Goal: Information Seeking & Learning: Learn about a topic

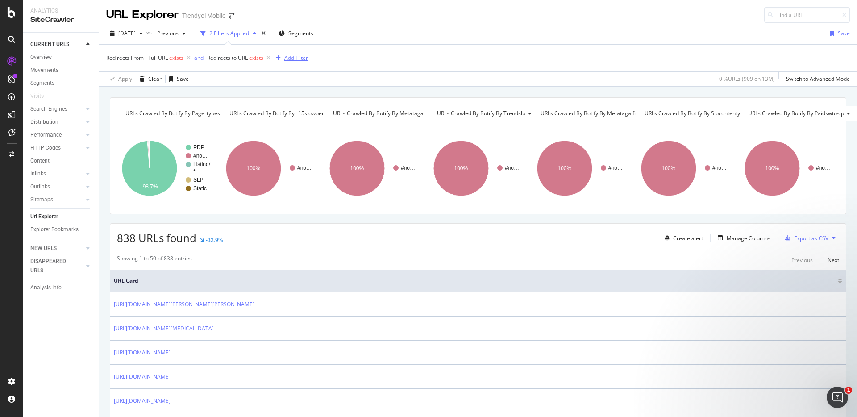
click at [299, 54] on div "Add Filter" at bounding box center [296, 58] width 24 height 8
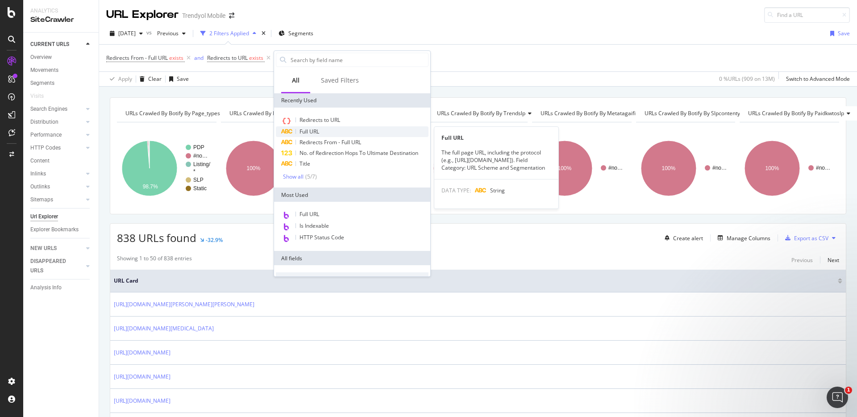
click at [326, 132] on div "Full URL" at bounding box center [352, 131] width 153 height 11
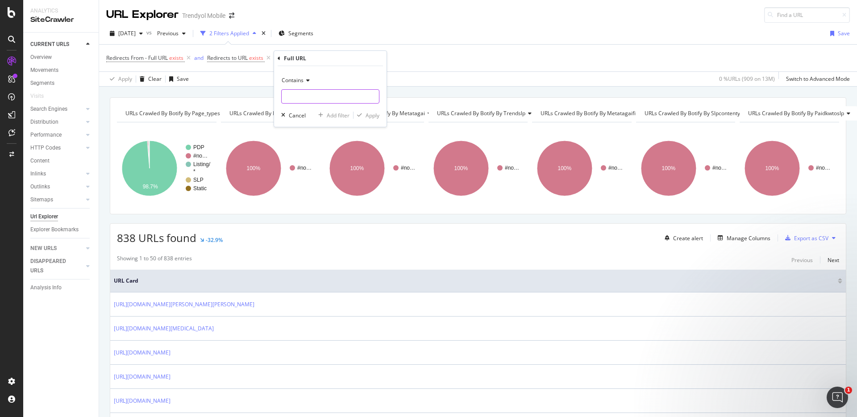
click at [336, 97] on input "text" at bounding box center [330, 96] width 97 height 14
type input "2"
click at [373, 117] on div "Apply" at bounding box center [372, 116] width 14 height 8
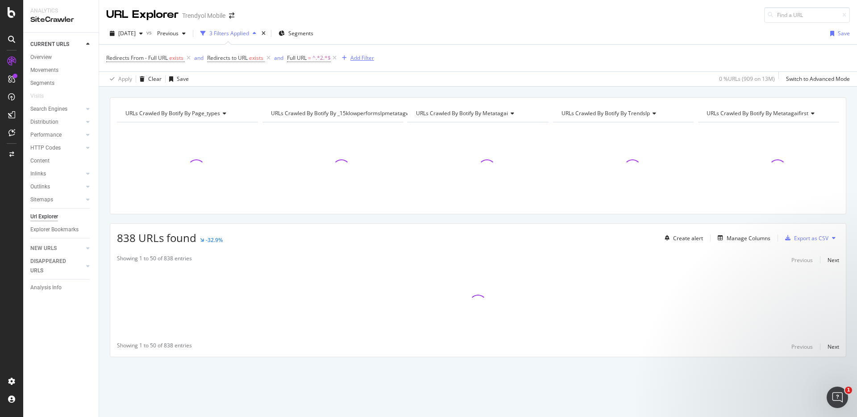
click at [361, 61] on div "Add Filter" at bounding box center [362, 58] width 24 height 8
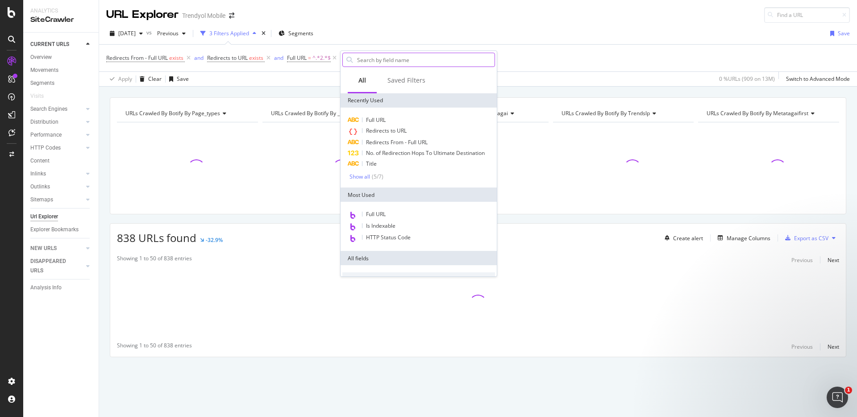
click at [383, 64] on input "text" at bounding box center [425, 59] width 138 height 13
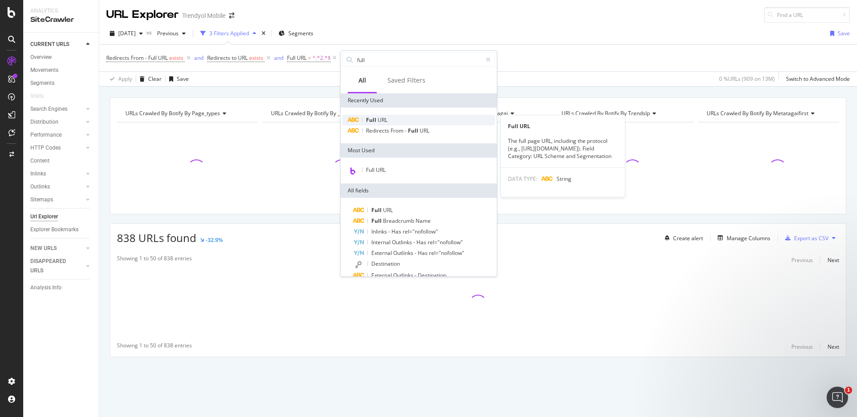
type input "full"
click at [382, 117] on span "URL" at bounding box center [383, 120] width 10 height 8
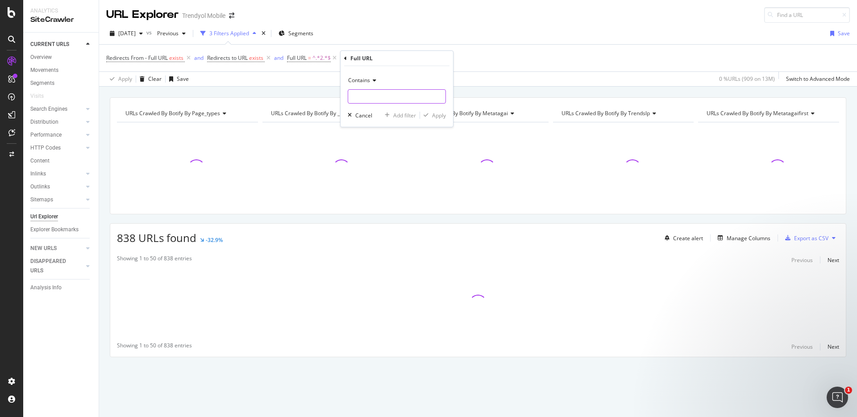
click at [423, 101] on input "text" at bounding box center [396, 96] width 97 height 14
type input "2"
click at [437, 115] on div "Apply" at bounding box center [439, 116] width 14 height 8
click at [430, 60] on div "Add Filter" at bounding box center [428, 58] width 24 height 8
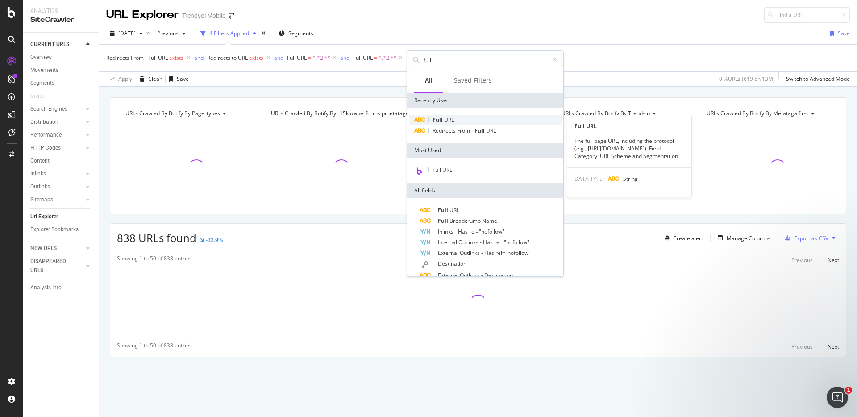
click at [461, 121] on div "Full URL" at bounding box center [485, 120] width 153 height 11
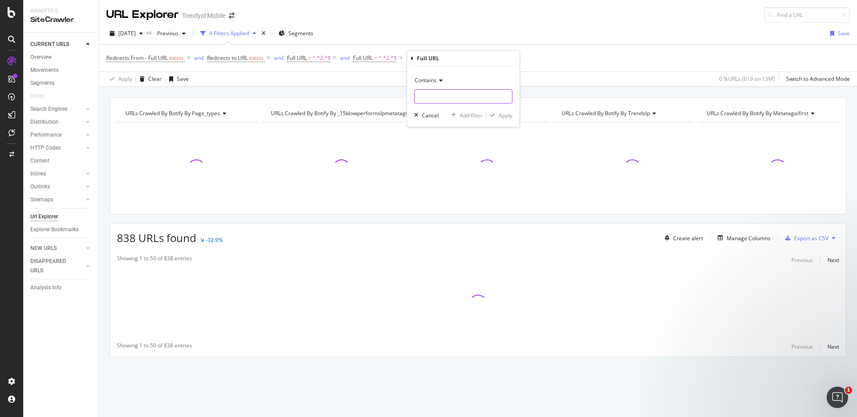
click at [484, 100] on input "text" at bounding box center [463, 96] width 97 height 14
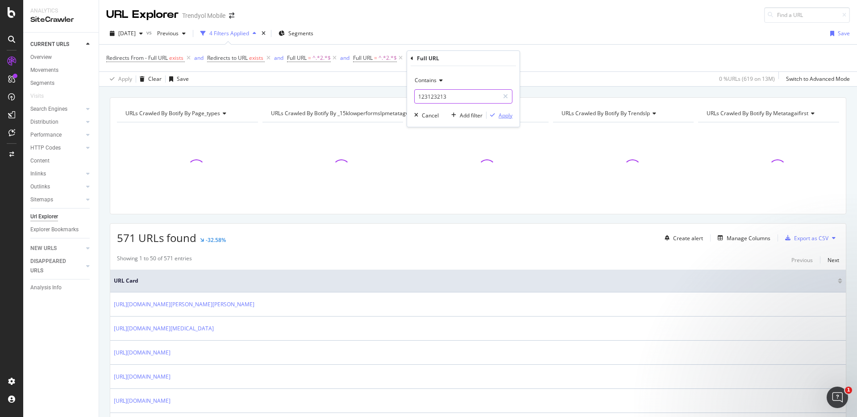
type input "123123213"
click at [501, 114] on div "Apply" at bounding box center [505, 116] width 14 height 8
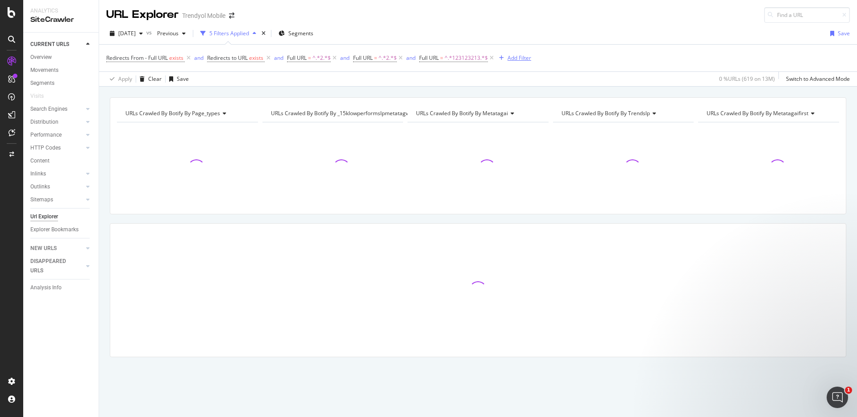
click at [518, 62] on div "Add Filter" at bounding box center [513, 58] width 36 height 10
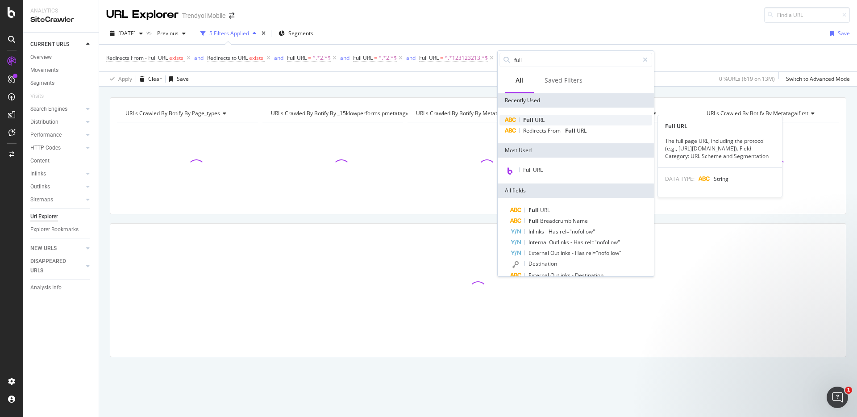
click at [540, 120] on span "URL" at bounding box center [540, 120] width 10 height 8
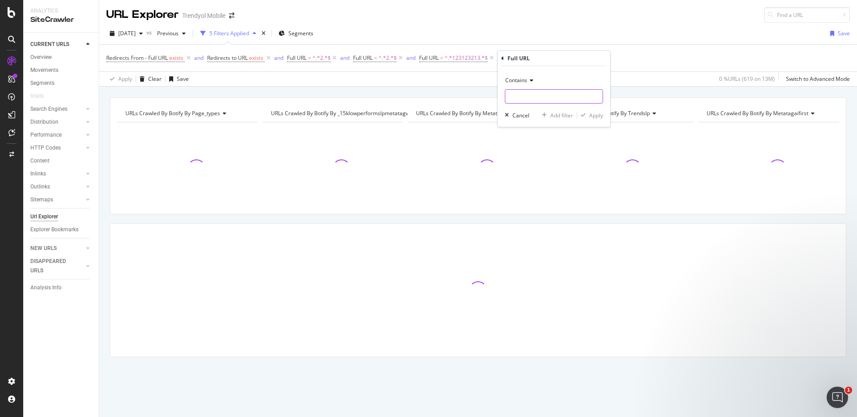
click at [577, 101] on input "text" at bounding box center [553, 96] width 97 height 14
type input "12312412asdasd"
click at [594, 114] on div "Apply" at bounding box center [596, 116] width 14 height 8
click at [622, 57] on div "Add Filter" at bounding box center [625, 58] width 24 height 8
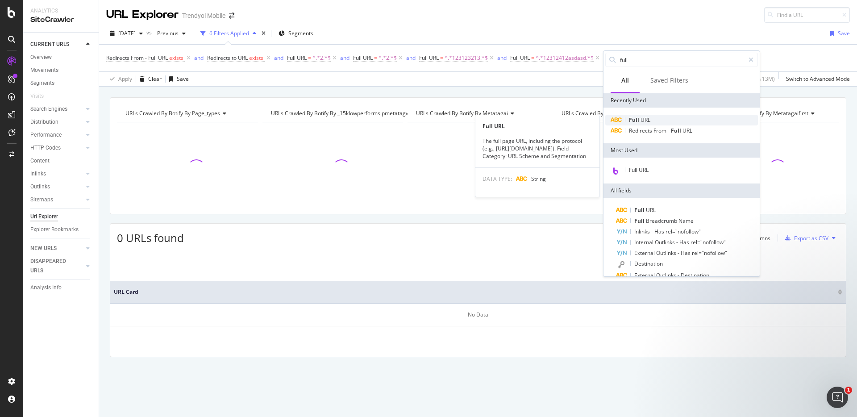
click at [642, 118] on span "URL" at bounding box center [645, 120] width 10 height 8
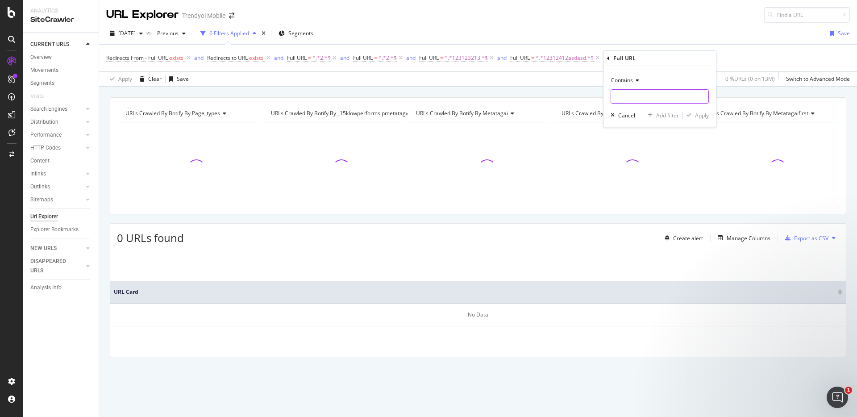
click at [656, 94] on input "text" at bounding box center [659, 96] width 97 height 14
type input "12412fdasdasdas"
click at [703, 118] on div "Apply" at bounding box center [702, 116] width 14 height 8
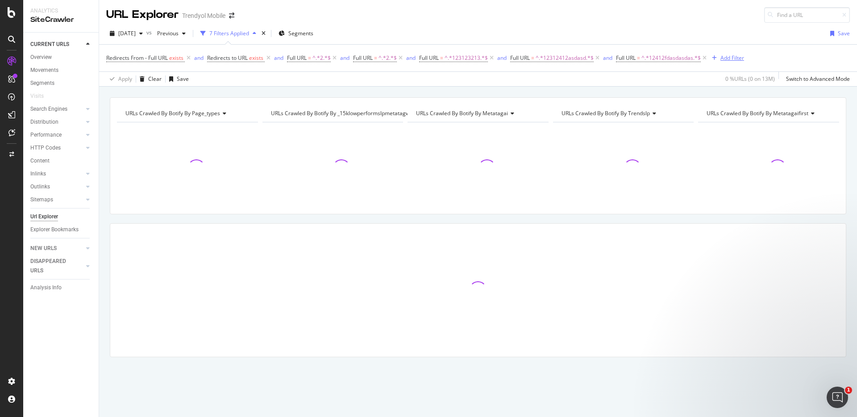
click at [736, 57] on div "Add Filter" at bounding box center [732, 58] width 24 height 8
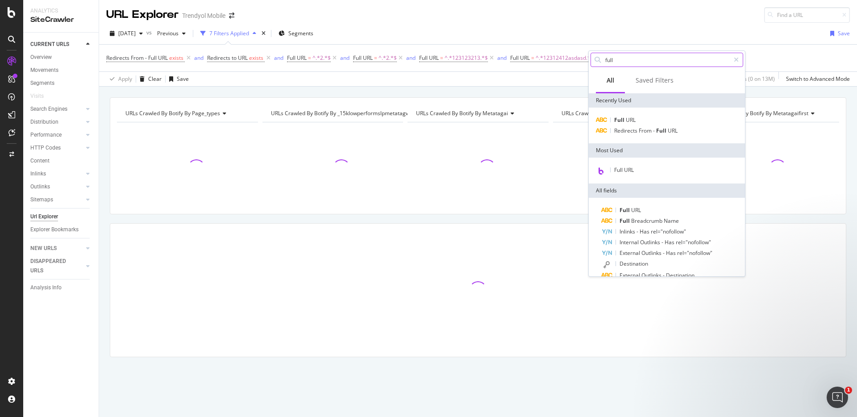
click at [651, 60] on input "full" at bounding box center [666, 59] width 125 height 13
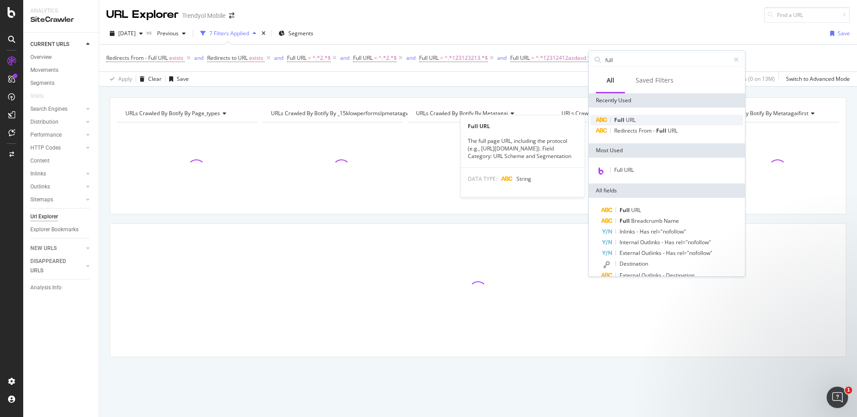
click at [630, 117] on span "URL" at bounding box center [631, 120] width 10 height 8
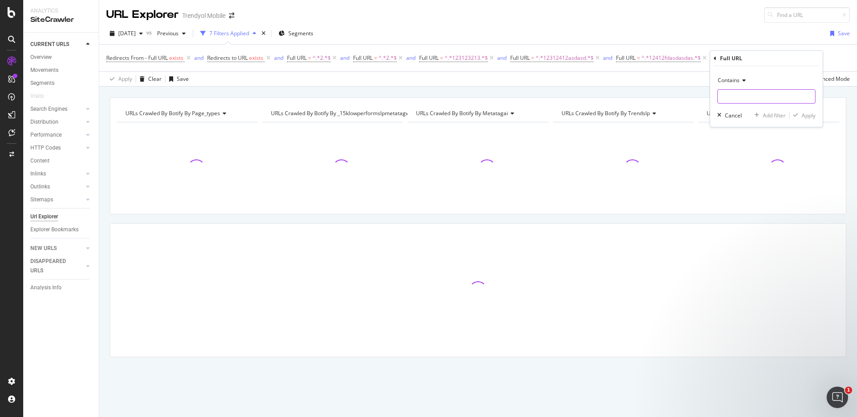
click at [754, 99] on input "text" at bounding box center [766, 96] width 97 height 14
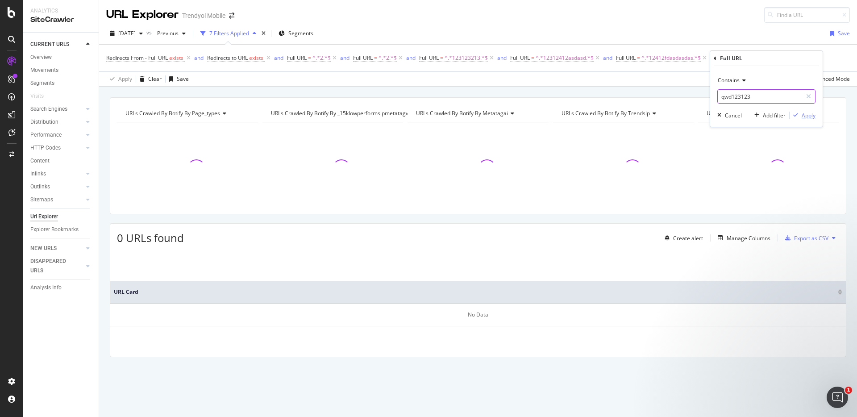
type input "qwd123123"
click at [807, 116] on div "Apply" at bounding box center [808, 116] width 14 height 8
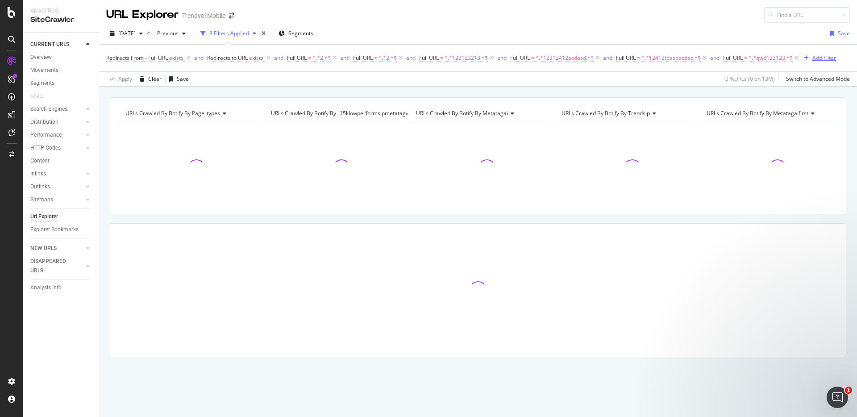
click at [824, 56] on div "Add Filter" at bounding box center [824, 58] width 24 height 8
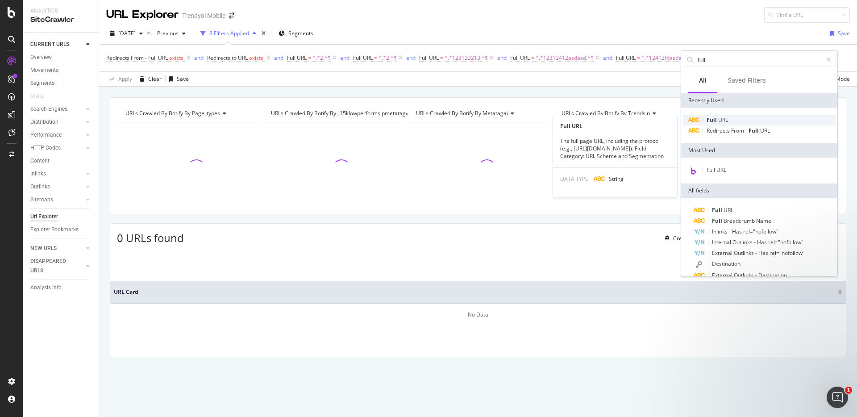
click at [736, 118] on div "Full URL" at bounding box center [759, 120] width 153 height 11
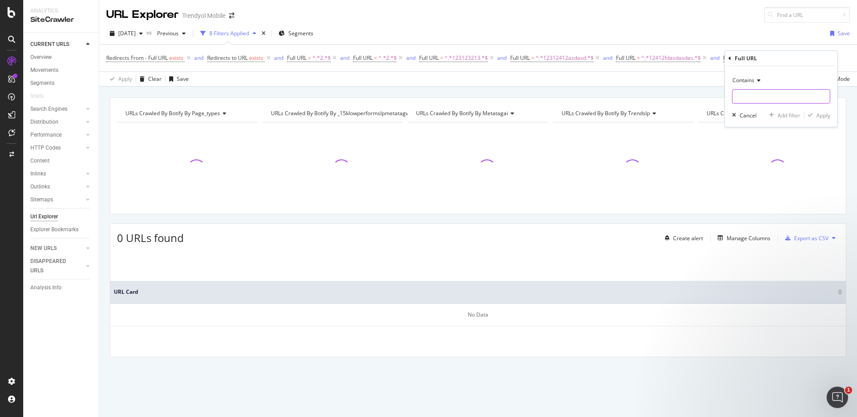
click at [753, 98] on input "text" at bounding box center [780, 96] width 97 height 14
type input "12re1dqwdasd"
click at [828, 114] on div "Apply" at bounding box center [823, 116] width 14 height 8
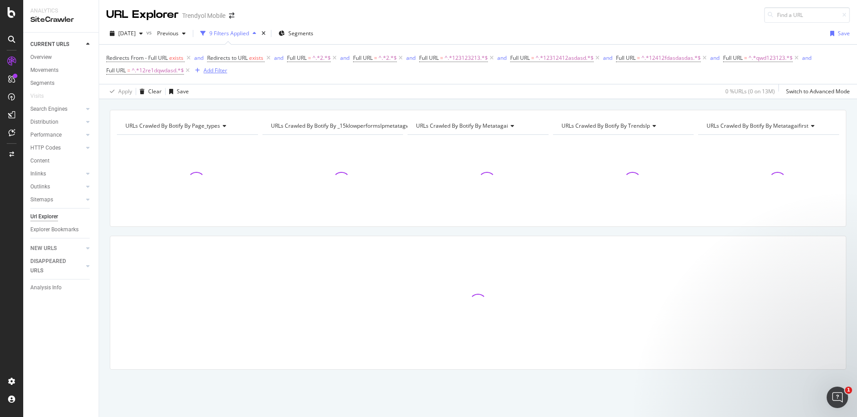
click at [217, 71] on div "Add Filter" at bounding box center [215, 70] width 24 height 8
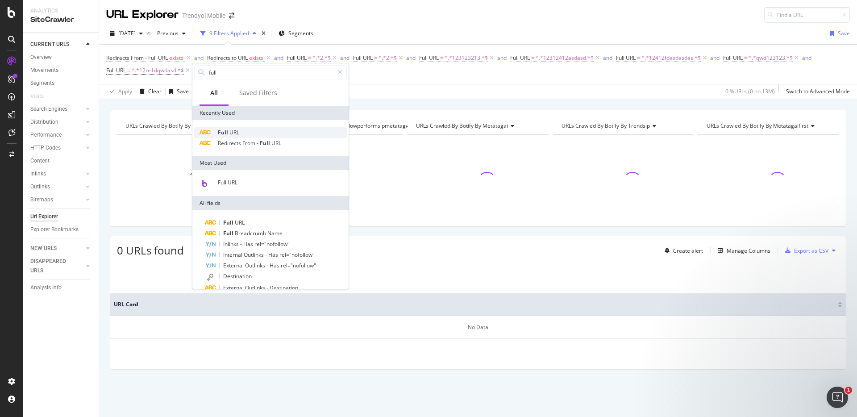
click at [242, 128] on div "Full URL" at bounding box center [270, 132] width 153 height 11
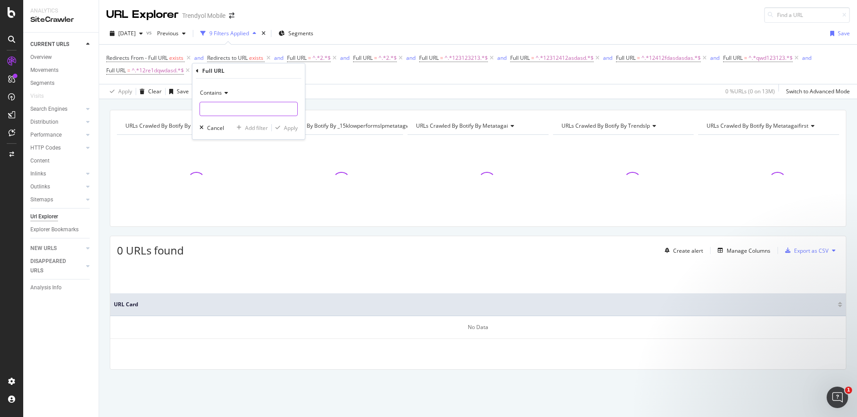
click at [279, 109] on input "text" at bounding box center [248, 109] width 97 height 14
type input "23rfweferf23de213d23dfwedfwed23d312d23d23d23fd23r43r43fr43f3edewdqwsxsvfergtrgr…"
click at [291, 127] on div "Apply" at bounding box center [291, 128] width 14 height 8
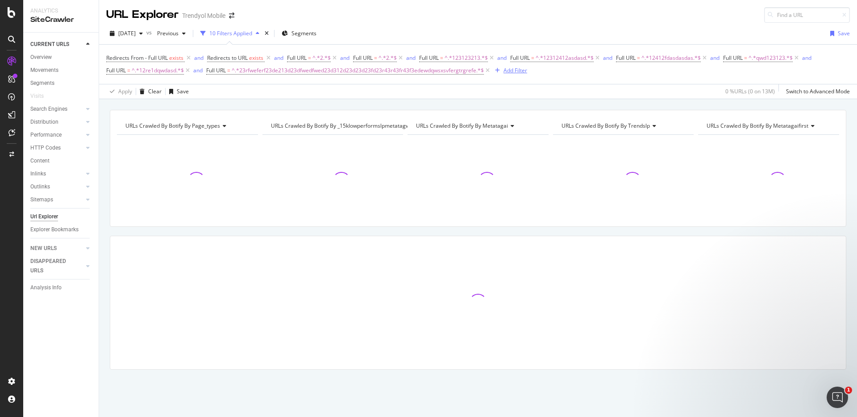
click at [517, 72] on div "Add Filter" at bounding box center [515, 70] width 24 height 8
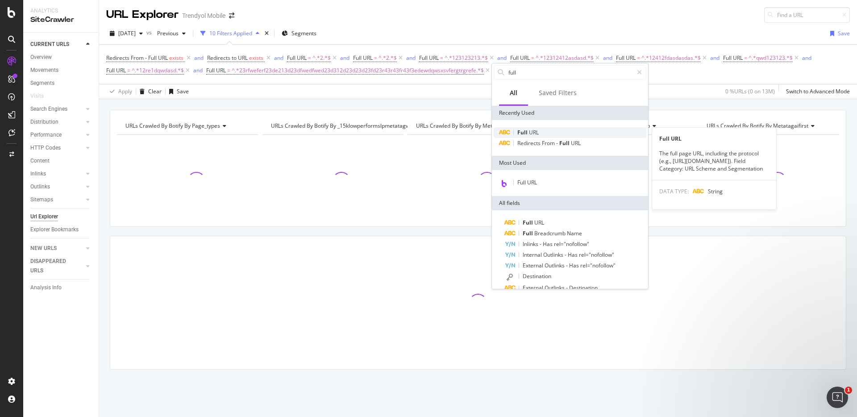
click at [534, 134] on span "URL" at bounding box center [534, 133] width 10 height 8
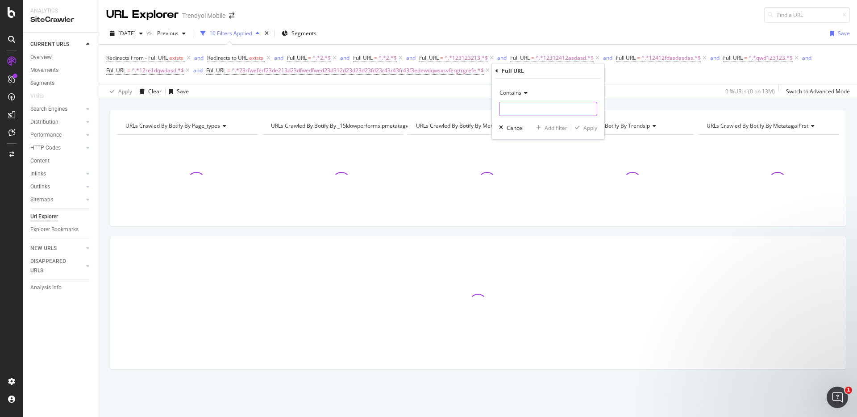
click at [516, 111] on input "text" at bounding box center [547, 109] width 97 height 14
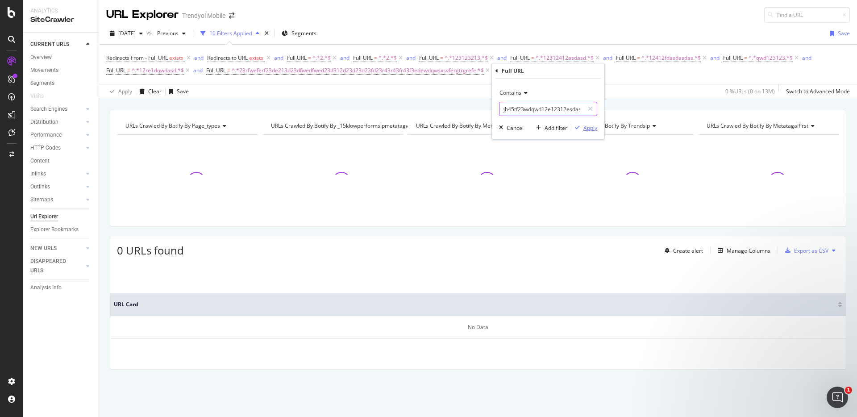
scroll to position [0, 47]
type input "123r23febtyh5gtyjh45tf23wdqwd12e12312esdasd"
click at [591, 128] on div "Apply" at bounding box center [590, 128] width 14 height 8
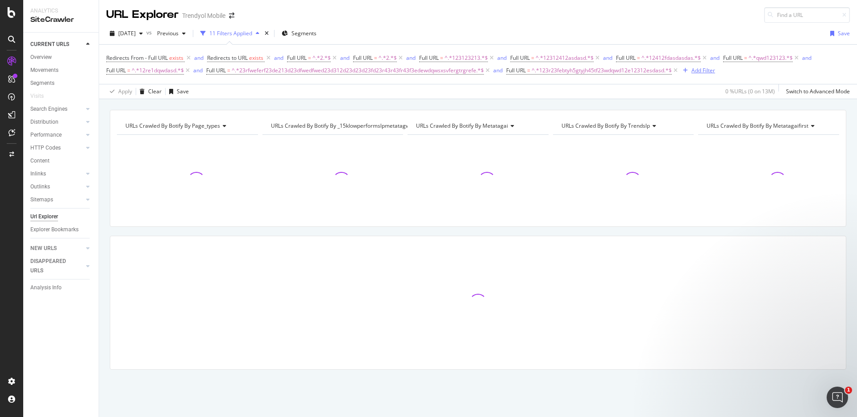
click at [704, 71] on div "Add Filter" at bounding box center [703, 70] width 24 height 8
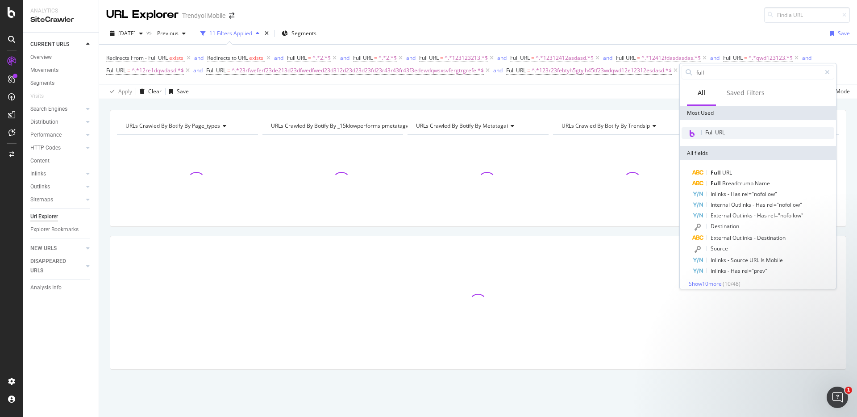
click at [711, 133] on span "Full URL" at bounding box center [715, 133] width 20 height 8
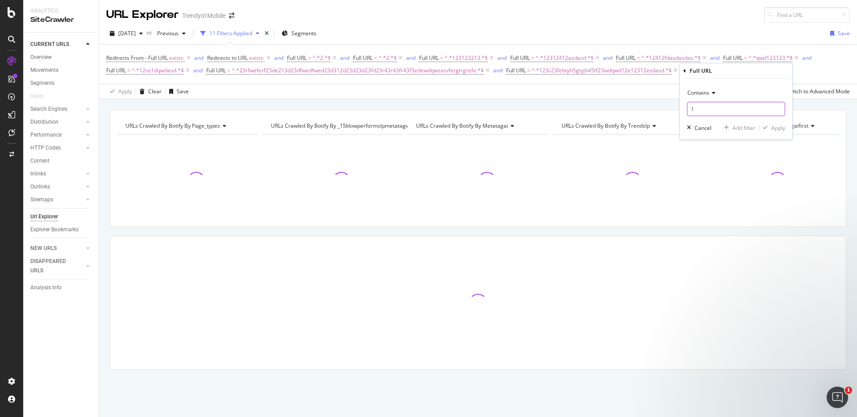
click at [696, 114] on input "1" at bounding box center [735, 109] width 97 height 14
type input "12rrymg5h5t43frdq"
click at [779, 132] on div "Contains 12rrymg5h5t43frdq Cancel Add filter Apply" at bounding box center [736, 109] width 112 height 61
click at [778, 128] on div "Apply" at bounding box center [778, 128] width 14 height 8
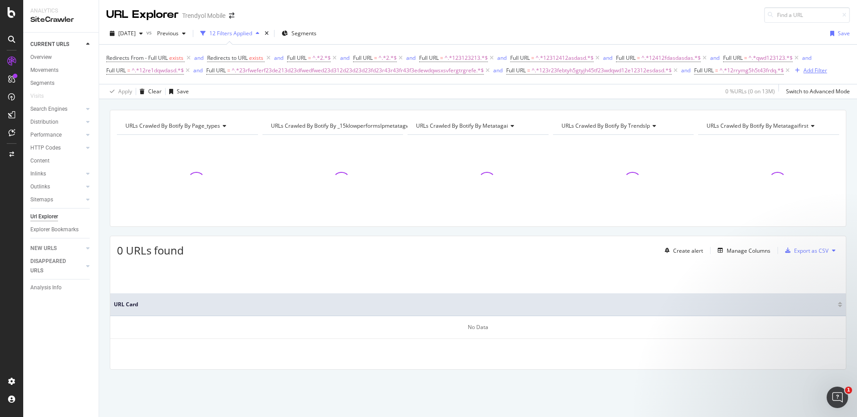
click at [814, 68] on div "Add Filter" at bounding box center [815, 70] width 24 height 8
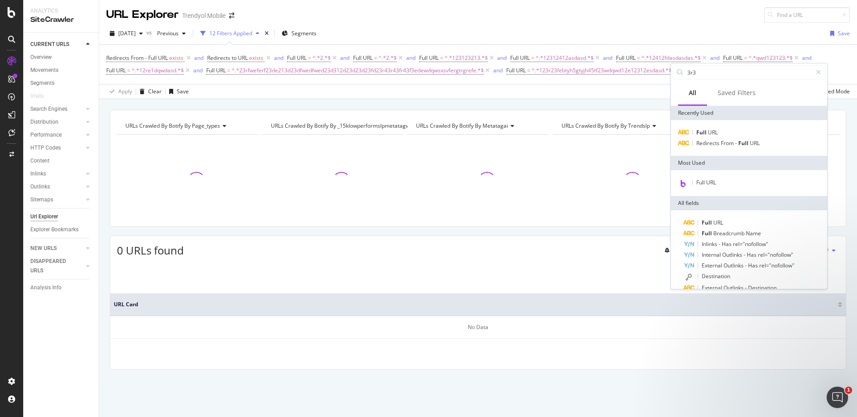
type input "3r3f"
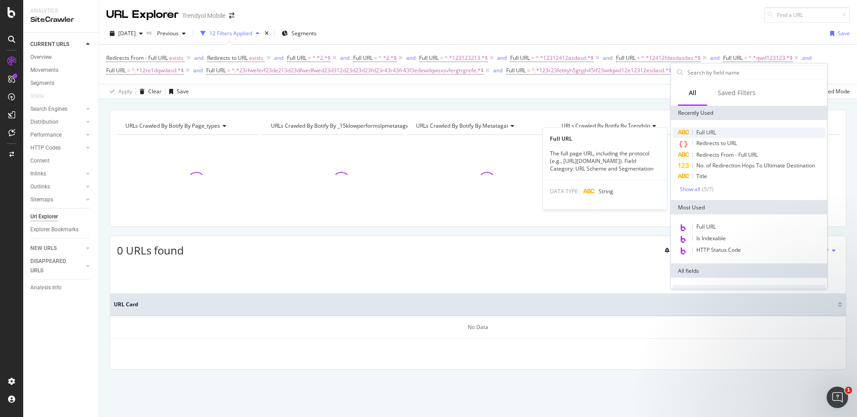
click at [702, 133] on span "Full URL" at bounding box center [706, 133] width 20 height 8
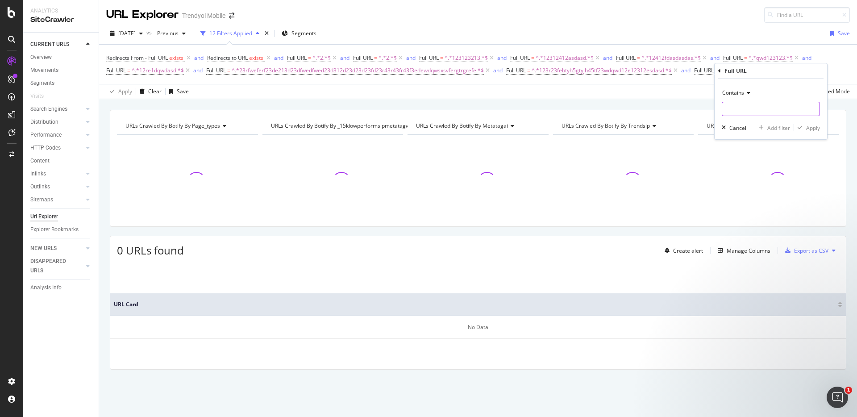
click at [739, 114] on input "text" at bounding box center [770, 109] width 97 height 14
type input "12edwdfweg45g23f34re12"
click at [811, 128] on div "Apply" at bounding box center [813, 128] width 14 height 8
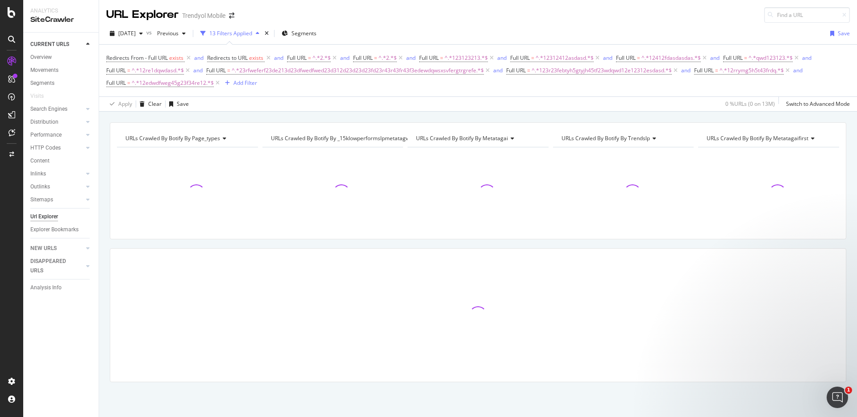
click at [288, 87] on div "Redirects From - Full URL exists and Redirects to URL exists and Full URL = ^.*…" at bounding box center [477, 70] width 743 height 37
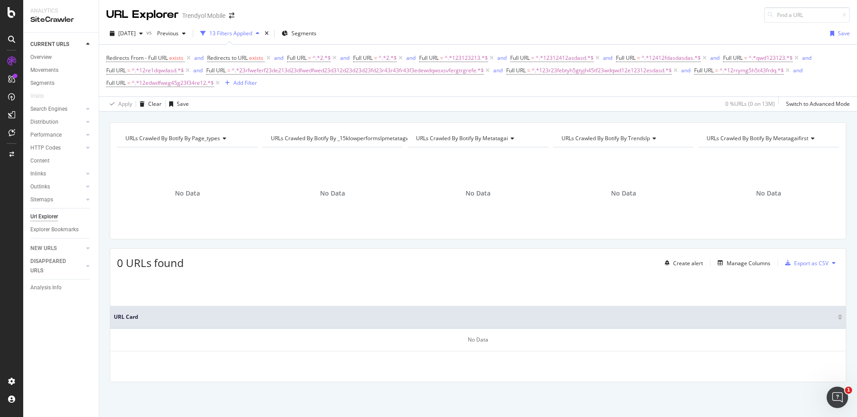
click at [629, 19] on div "URL Explorer Trendyol Mobile" at bounding box center [478, 11] width 758 height 23
click at [240, 81] on div "Add Filter" at bounding box center [245, 83] width 24 height 8
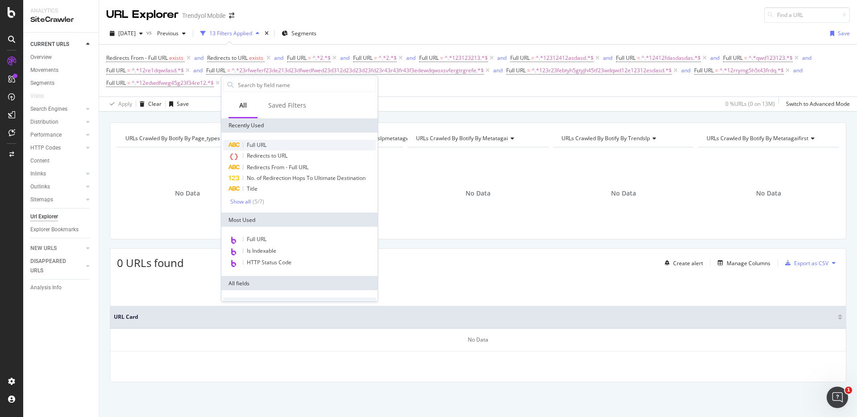
click at [259, 142] on span "Full URL" at bounding box center [257, 145] width 20 height 8
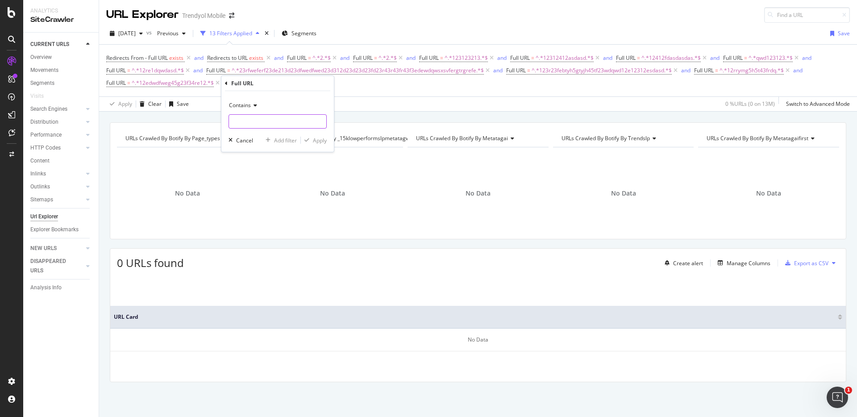
click at [256, 120] on input "text" at bounding box center [277, 121] width 97 height 14
type input "12d321jflhıeuwhopcblhjsdjfu2o3 hupfıonj23dsdc"
click at [322, 138] on div "Apply" at bounding box center [320, 141] width 14 height 8
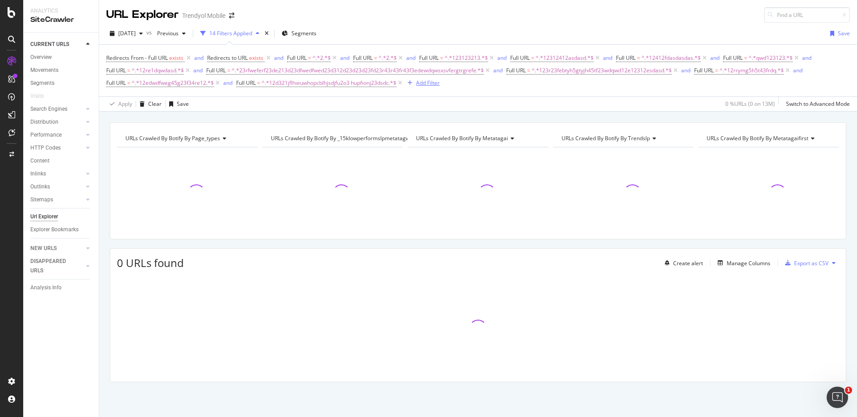
click at [430, 83] on div "Add Filter" at bounding box center [428, 83] width 24 height 8
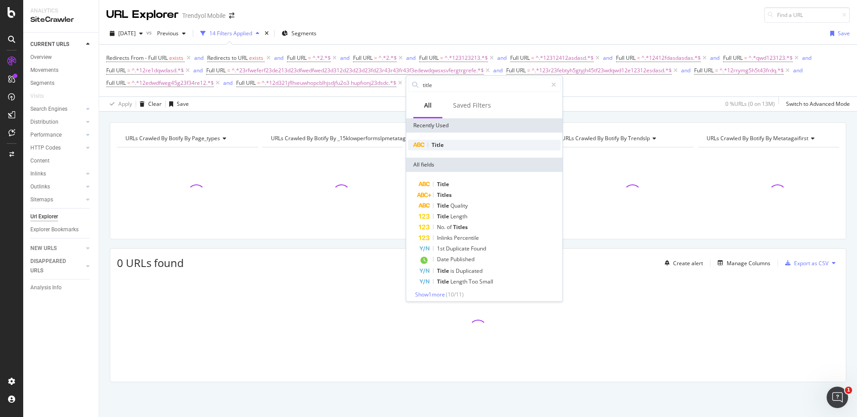
type input "title"
click at [445, 141] on div "Title" at bounding box center [484, 145] width 153 height 11
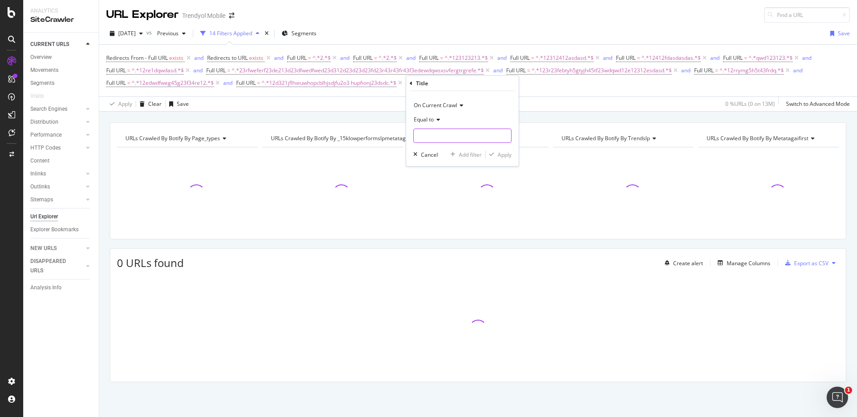
click at [483, 135] on input "text" at bounding box center [462, 136] width 97 height 14
type input "12er1v2uıod9p8y0uhuwbd9h8uweıhed"
click at [491, 111] on div "On Current Crawl" at bounding box center [462, 105] width 98 height 14
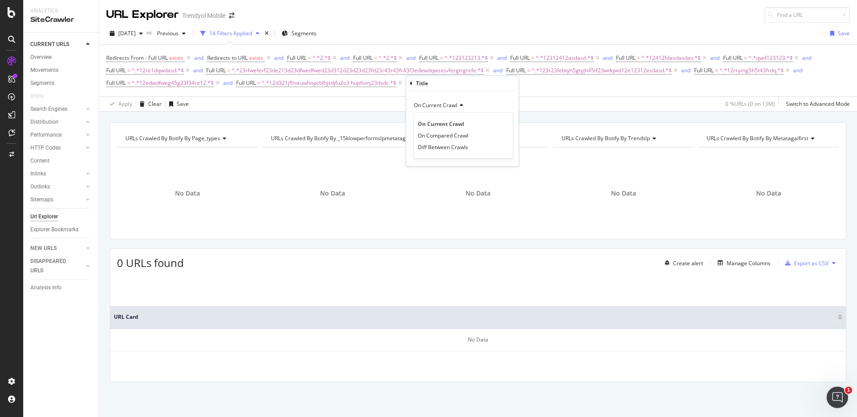
click at [499, 103] on div "On Current Crawl" at bounding box center [462, 105] width 98 height 14
click at [500, 154] on div "Apply" at bounding box center [505, 155] width 14 height 8
click at [566, 85] on div "Add Filter" at bounding box center [563, 83] width 24 height 8
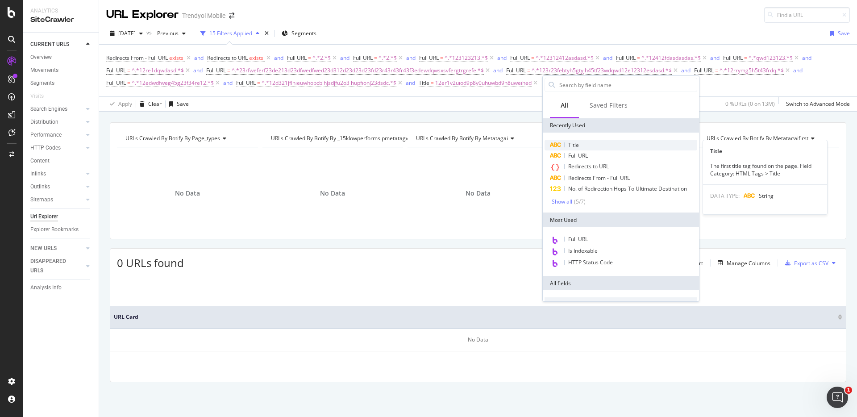
click at [587, 142] on div "Title" at bounding box center [620, 145] width 153 height 11
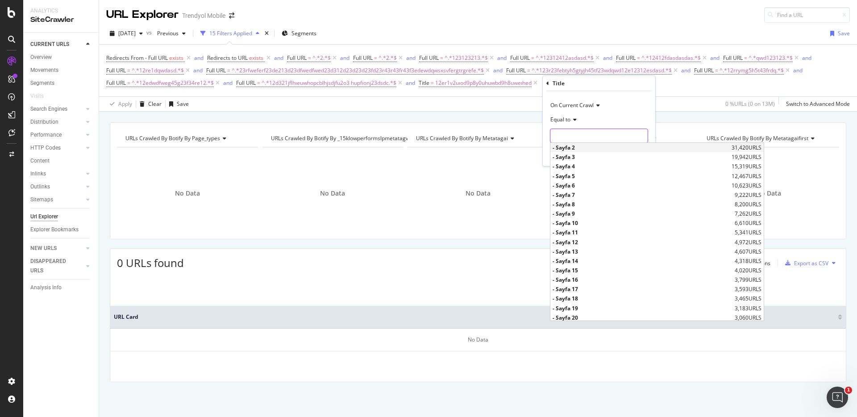
drag, startPoint x: 571, startPoint y: 136, endPoint x: 552, endPoint y: 151, distance: 24.8
click at [571, 136] on input "text" at bounding box center [598, 136] width 97 height 14
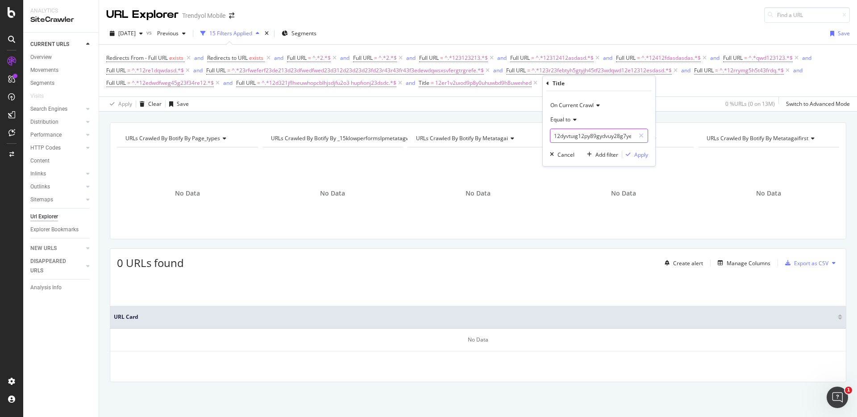
scroll to position [0, 6]
type input "12dyvtuıg12py89gydvuy28g7ye12"
click at [643, 155] on div "Apply" at bounding box center [641, 155] width 14 height 8
click at [689, 85] on div "Add Filter" at bounding box center [686, 83] width 24 height 8
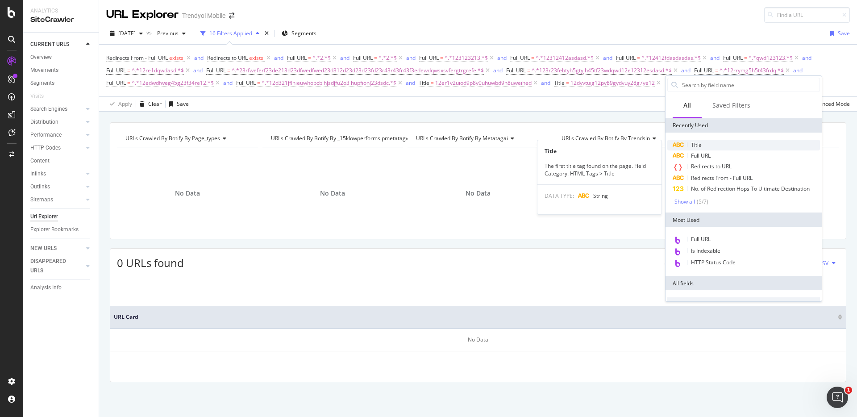
click at [704, 143] on div "Title" at bounding box center [743, 145] width 153 height 11
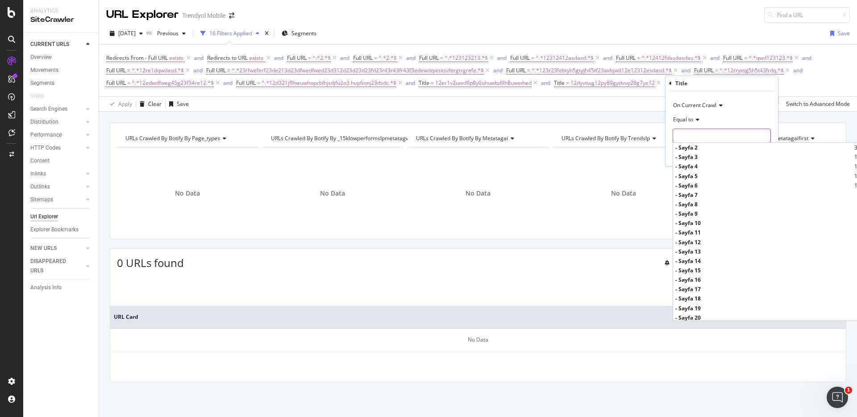
click at [694, 137] on input "text" at bounding box center [721, 136] width 97 height 14
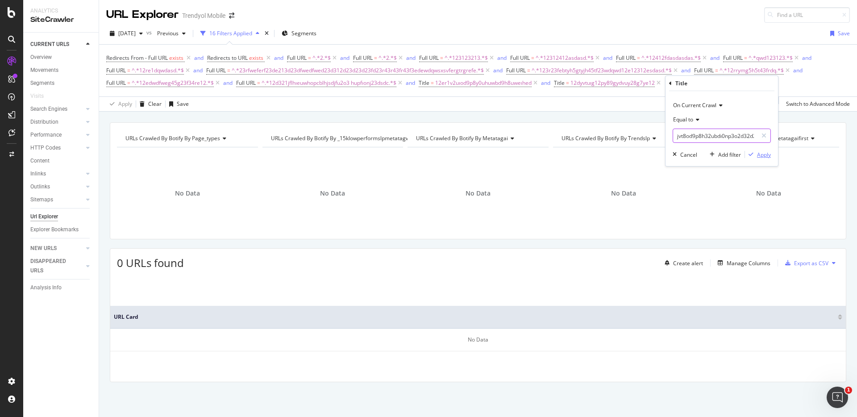
scroll to position [0, 15]
type input "d1jvt8od9p8h32ubdı0np3o2d32d23d"
click at [766, 154] on div "Apply" at bounding box center [764, 155] width 14 height 8
